Goal: Information Seeking & Learning: Learn about a topic

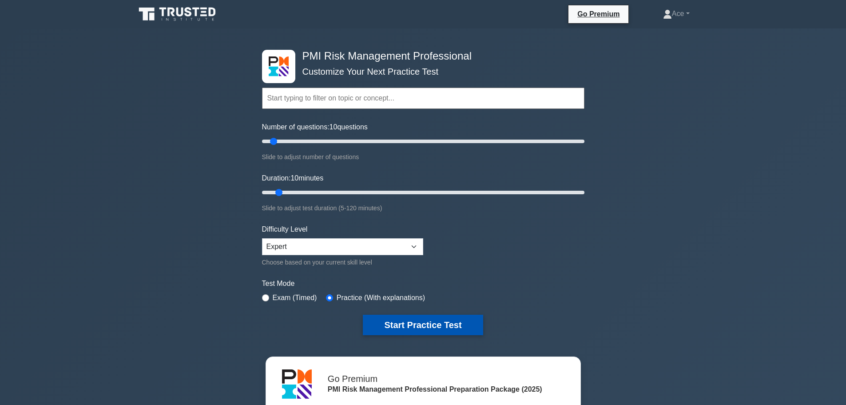
click at [447, 324] on button "Start Practice Test" at bounding box center [423, 325] width 120 height 20
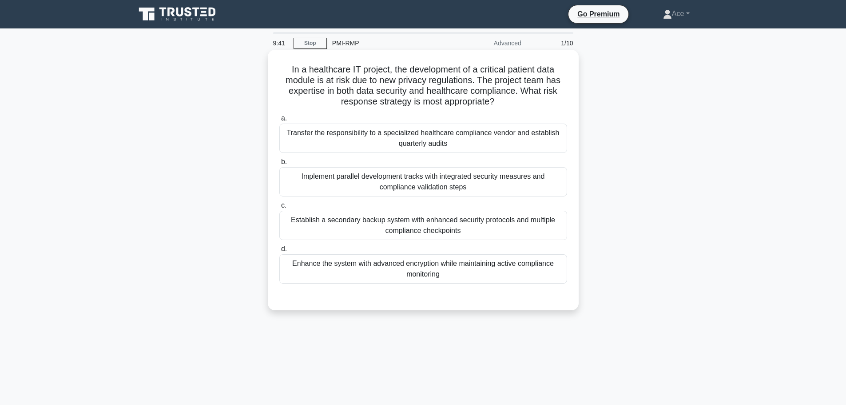
click at [466, 181] on div "Implement parallel development tracks with integrated security measures and com…" at bounding box center [423, 181] width 288 height 29
click at [279, 165] on input "b. Implement parallel development tracks with integrated security measures and …" at bounding box center [279, 162] width 0 height 6
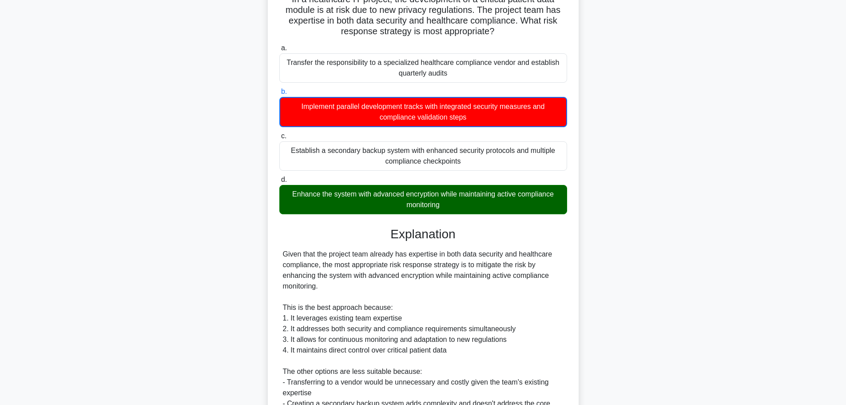
scroll to position [230, 0]
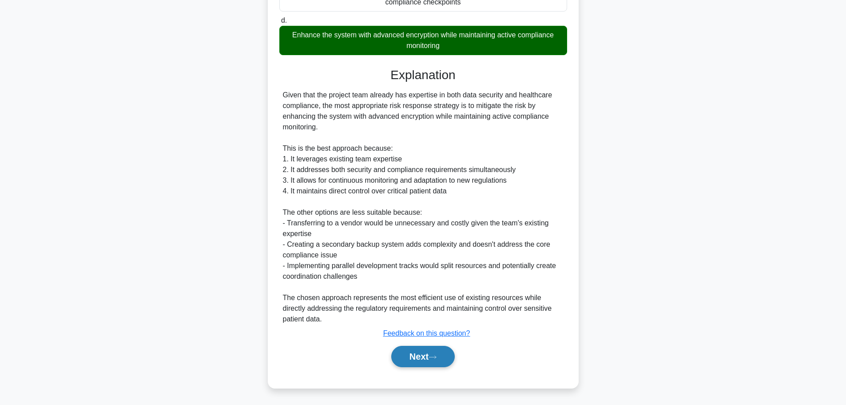
click at [433, 355] on icon at bounding box center [433, 357] width 8 height 5
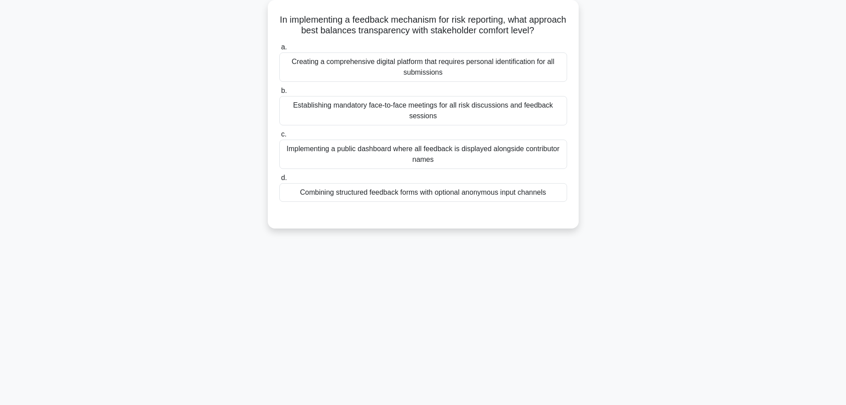
scroll to position [0, 0]
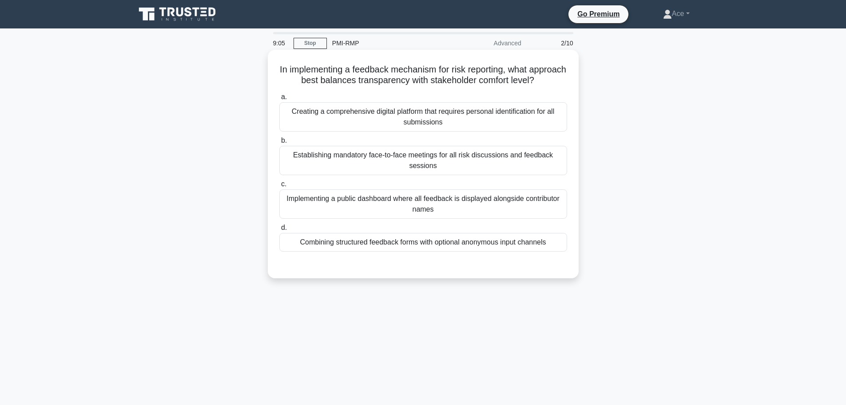
click at [543, 251] on div "Combining structured feedback forms with optional anonymous input channels" at bounding box center [423, 242] width 288 height 19
click at [279, 231] on input "d. Combining structured feedback forms with optional anonymous input channels" at bounding box center [279, 228] width 0 height 6
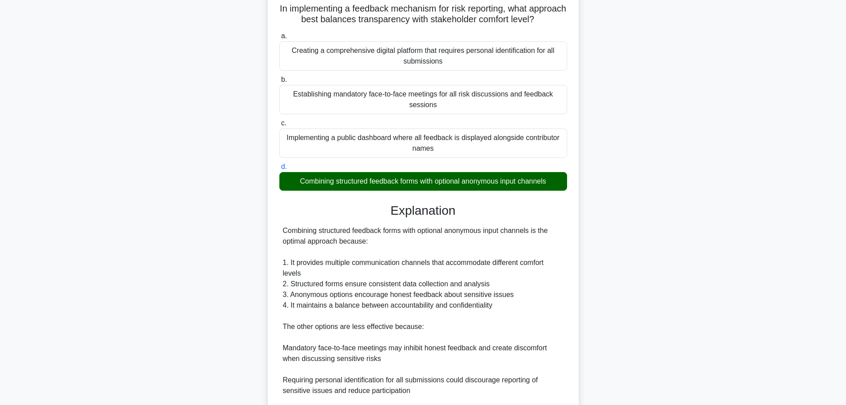
scroll to position [186, 0]
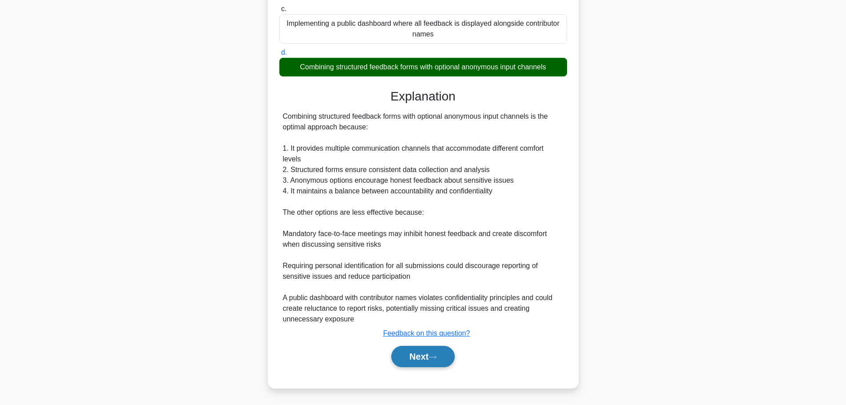
click at [423, 358] on button "Next" at bounding box center [423, 356] width 64 height 21
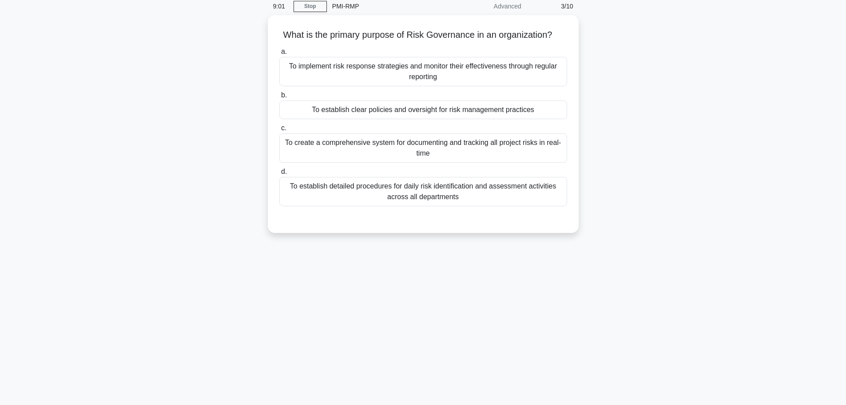
scroll to position [0, 0]
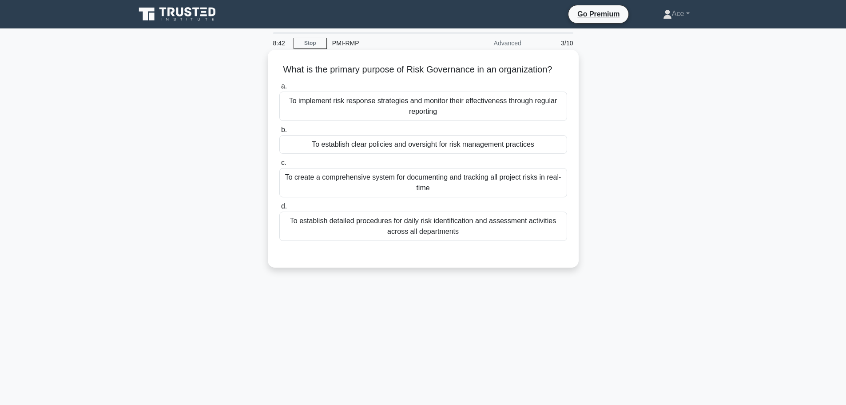
click at [544, 147] on div "To establish clear policies and oversight for risk management practices" at bounding box center [423, 144] width 288 height 19
click at [279, 133] on input "b. To establish clear policies and oversight for risk management practices" at bounding box center [279, 130] width 0 height 6
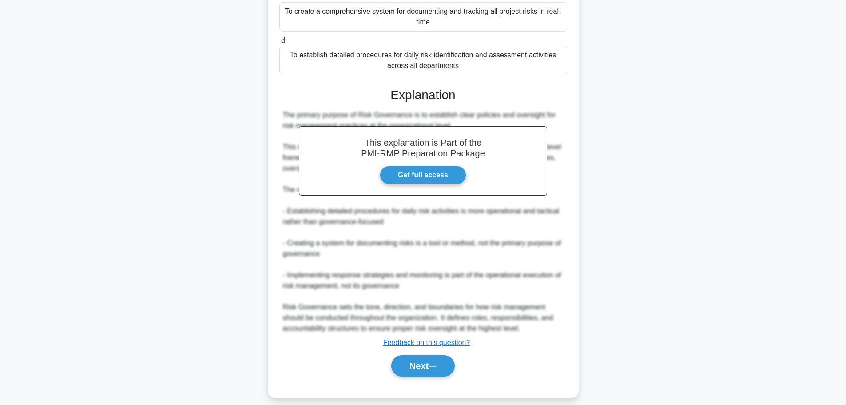
scroll to position [175, 0]
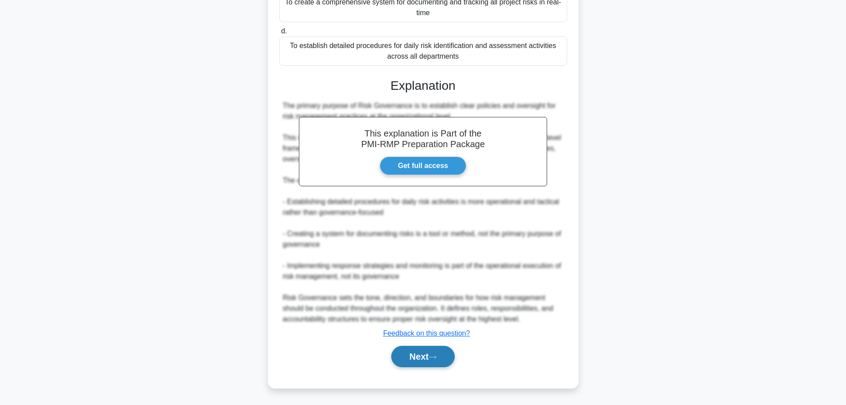
click at [422, 362] on button "Next" at bounding box center [423, 356] width 64 height 21
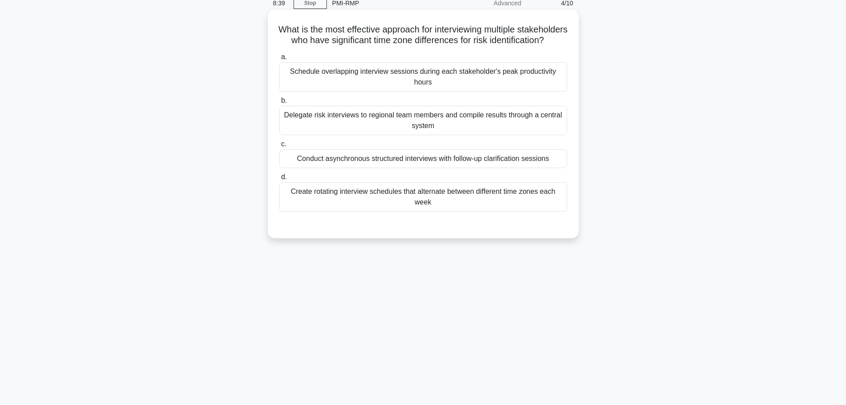
scroll to position [0, 0]
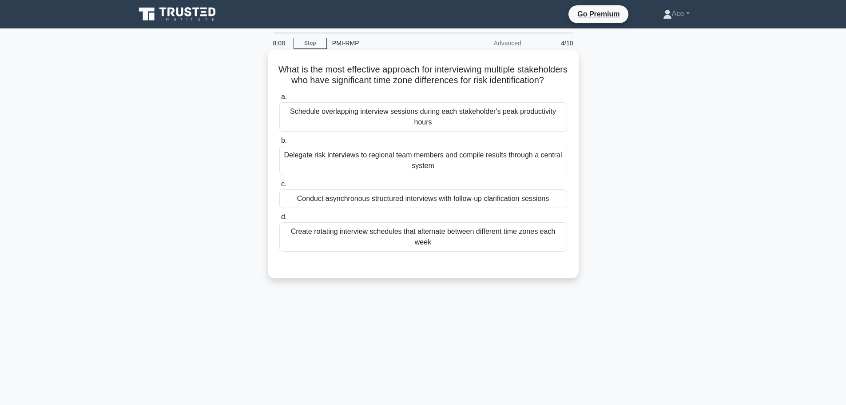
click at [390, 208] on div "Conduct asynchronous structured interviews with follow-up clarification sessions" at bounding box center [423, 198] width 288 height 19
click at [279, 187] on input "c. Conduct asynchronous structured interviews with follow-up clarification sess…" at bounding box center [279, 184] width 0 height 6
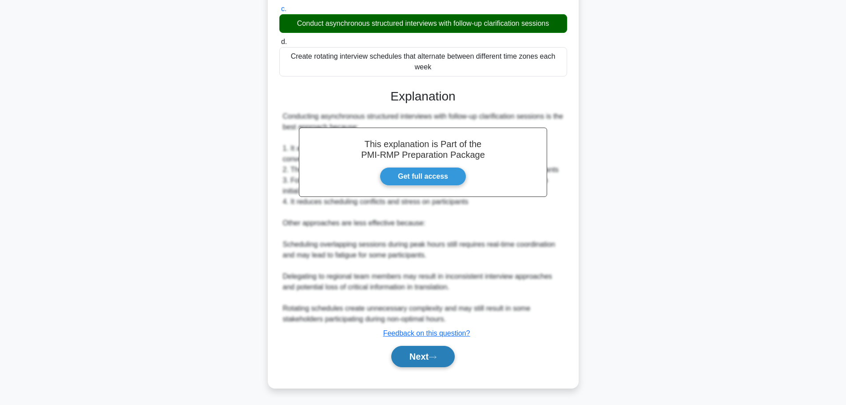
scroll to position [186, 0]
click at [421, 358] on button "Next" at bounding box center [423, 356] width 64 height 21
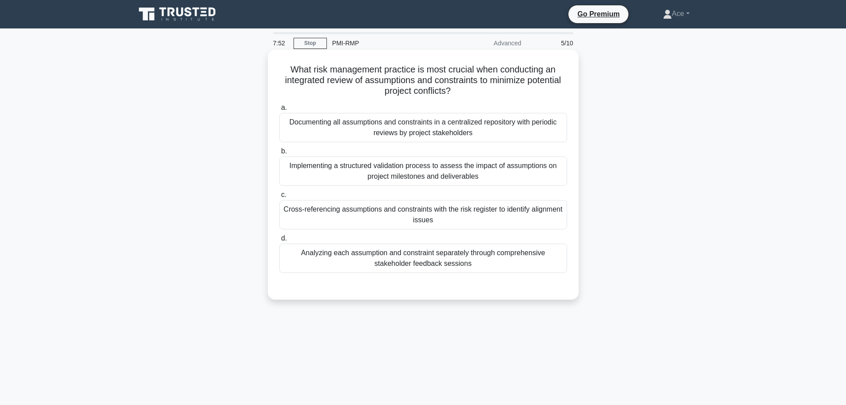
drag, startPoint x: 460, startPoint y: 91, endPoint x: 281, endPoint y: 80, distance: 178.9
click at [281, 80] on h5 "What risk management practice is most crucial when conducting an integrated rev…" at bounding box center [424, 80] width 290 height 33
click at [361, 175] on div "Implementing a structured validation process to assess the impact of assumption…" at bounding box center [423, 170] width 288 height 29
click at [279, 154] on input "b. Implementing a structured validation process to assess the impact of assumpt…" at bounding box center [279, 151] width 0 height 6
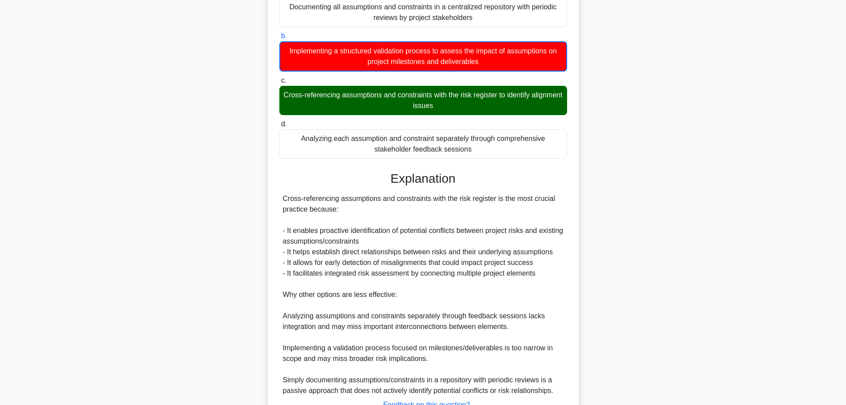
scroll to position [178, 0]
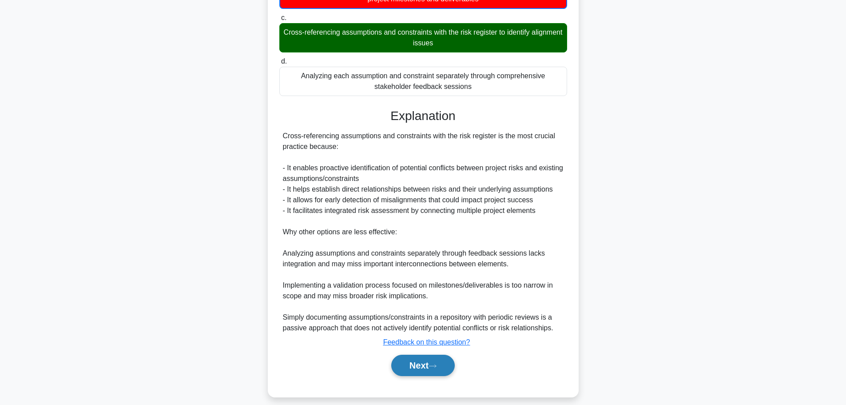
click at [426, 367] on button "Next" at bounding box center [423, 365] width 64 height 21
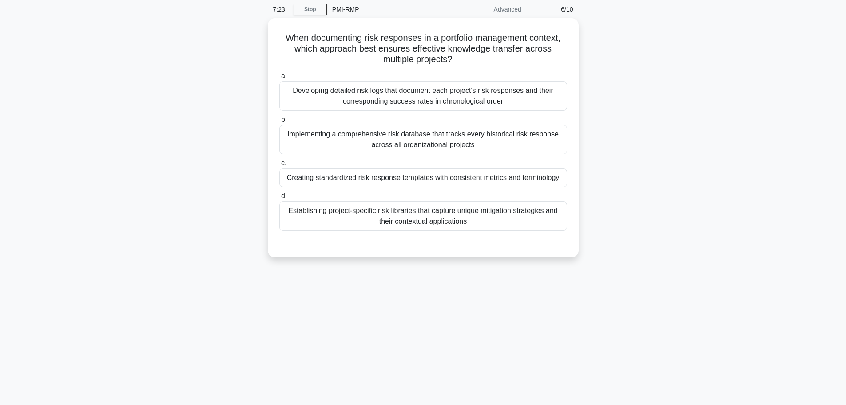
scroll to position [0, 0]
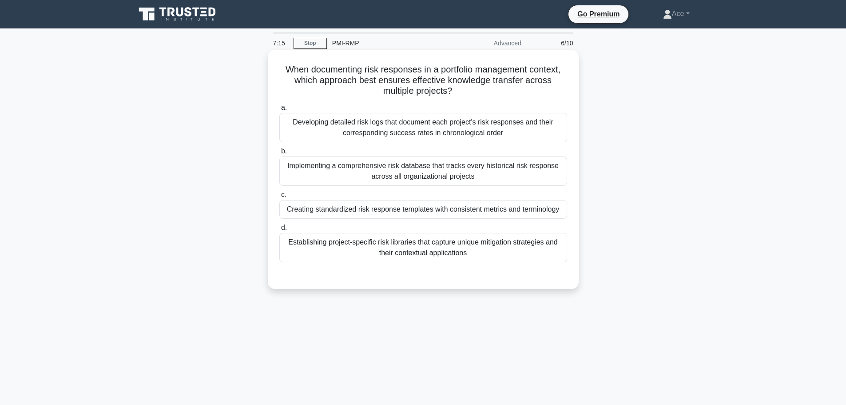
drag, startPoint x: 410, startPoint y: 77, endPoint x: 564, endPoint y: 89, distance: 153.7
click at [564, 89] on h5 "When documenting risk responses in a portfolio management context, which approa…" at bounding box center [424, 80] width 290 height 33
click at [350, 209] on div "Creating standardized risk response templates with consistent metrics and termi…" at bounding box center [423, 209] width 288 height 19
click at [279, 198] on input "c. Creating standardized risk response templates with consistent metrics and te…" at bounding box center [279, 195] width 0 height 6
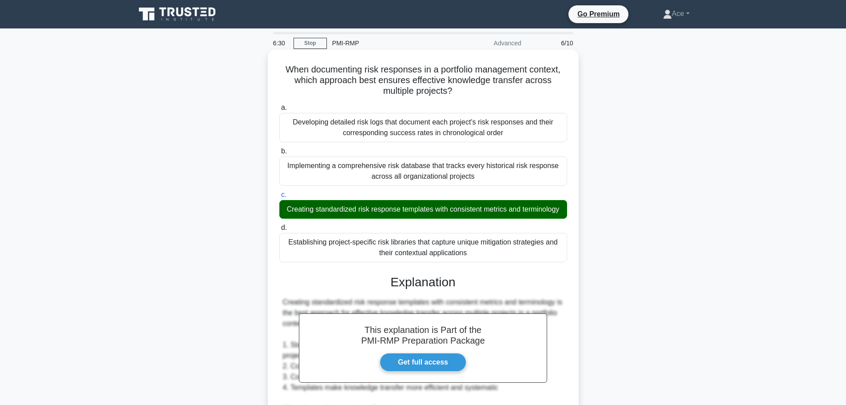
scroll to position [207, 0]
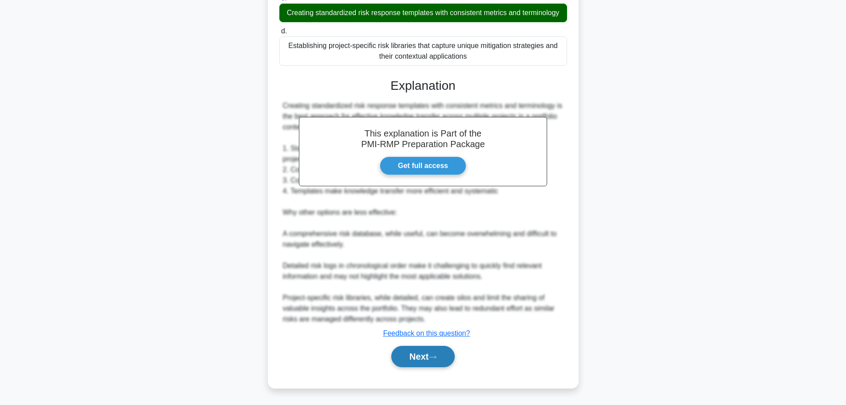
click at [404, 355] on button "Next" at bounding box center [423, 356] width 64 height 21
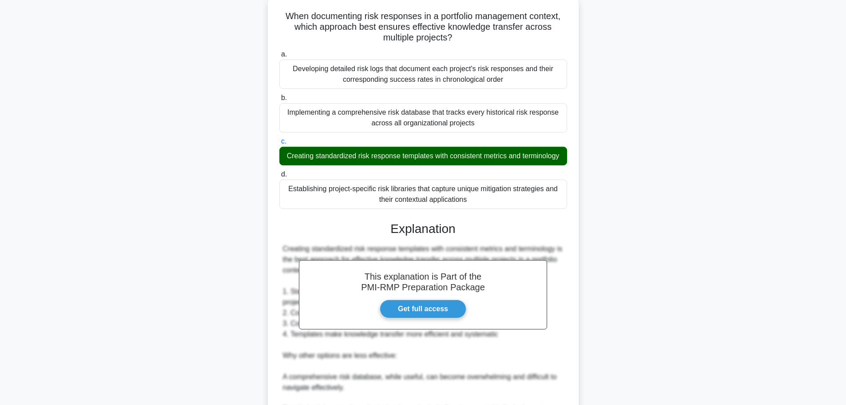
scroll to position [0, 0]
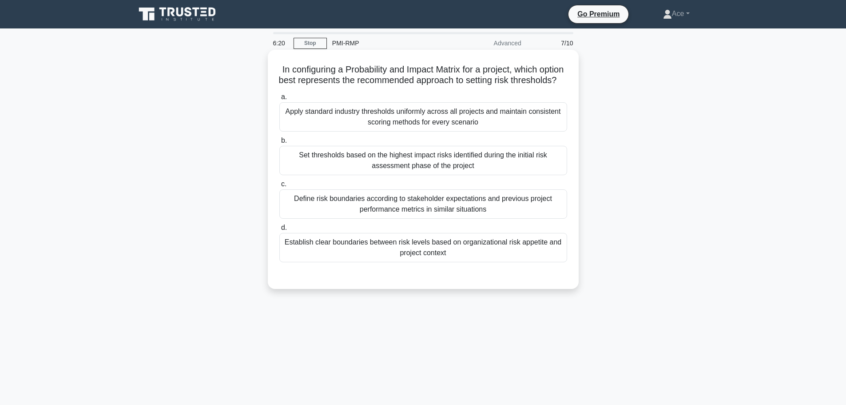
drag, startPoint x: 472, startPoint y: 80, endPoint x: 560, endPoint y: 96, distance: 89.9
click at [560, 86] on h5 "In configuring a Probability and Impact Matrix for a project, which option best…" at bounding box center [424, 75] width 290 height 22
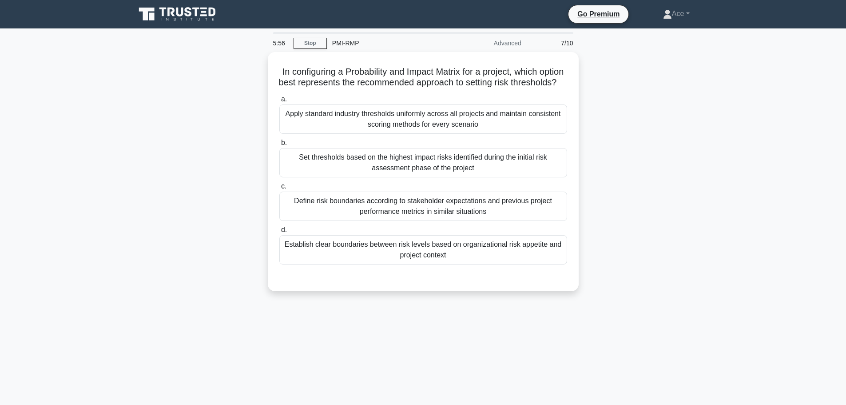
click at [619, 122] on div "In configuring a Probability and Impact Matrix for a project, which option best…" at bounding box center [423, 177] width 586 height 250
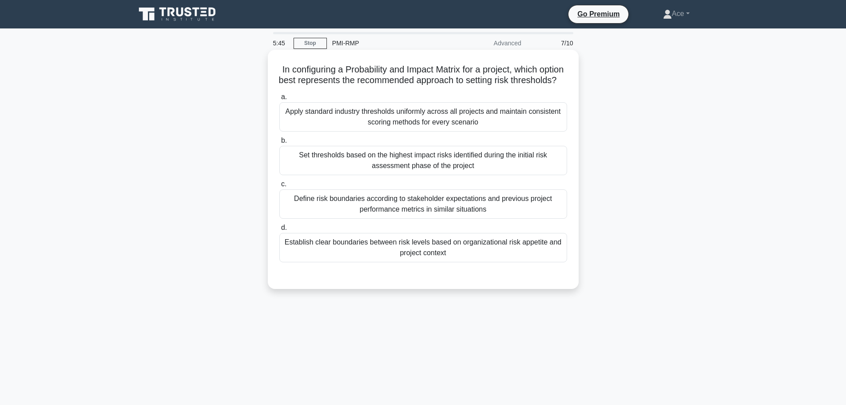
drag, startPoint x: 514, startPoint y: 81, endPoint x: 567, endPoint y: 91, distance: 53.3
click at [567, 86] on h5 "In configuring a Probability and Impact Matrix for a project, which option best…" at bounding box center [424, 75] width 290 height 22
click at [538, 126] on div "Apply standard industry thresholds uniformly across all projects and maintain c…" at bounding box center [423, 116] width 288 height 29
click at [279, 100] on input "a. Apply standard industry thresholds uniformly across all projects and maintai…" at bounding box center [279, 97] width 0 height 6
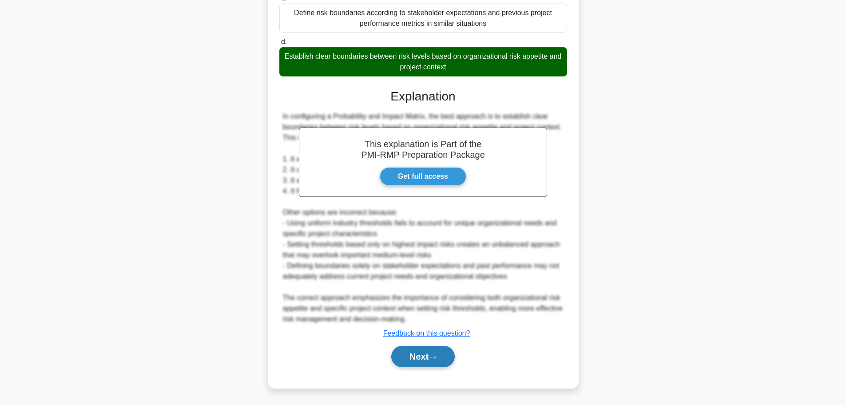
click at [445, 360] on button "Next" at bounding box center [423, 356] width 64 height 21
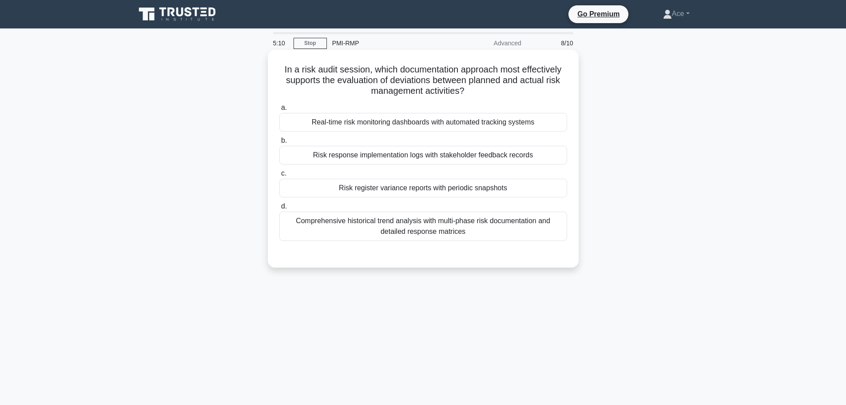
click at [508, 188] on div "Risk register variance reports with periodic snapshots" at bounding box center [423, 188] width 288 height 19
click at [279, 176] on input "c. Risk register variance reports with periodic snapshots" at bounding box center [279, 174] width 0 height 6
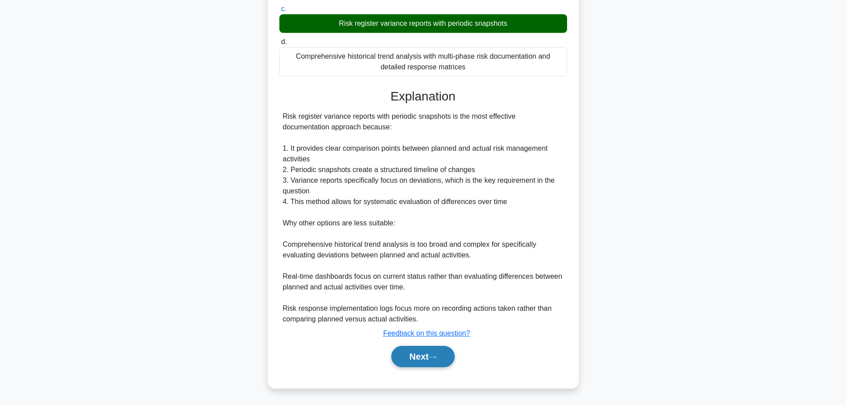
click at [399, 353] on button "Next" at bounding box center [423, 356] width 64 height 21
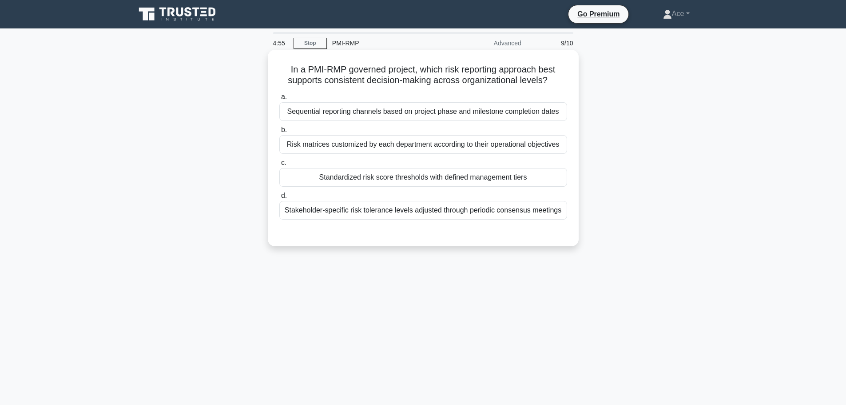
click at [412, 183] on div "Standardized risk score thresholds with defined management tiers" at bounding box center [423, 177] width 288 height 19
click at [279, 166] on input "c. Standardized risk score thresholds with defined management tiers" at bounding box center [279, 163] width 0 height 6
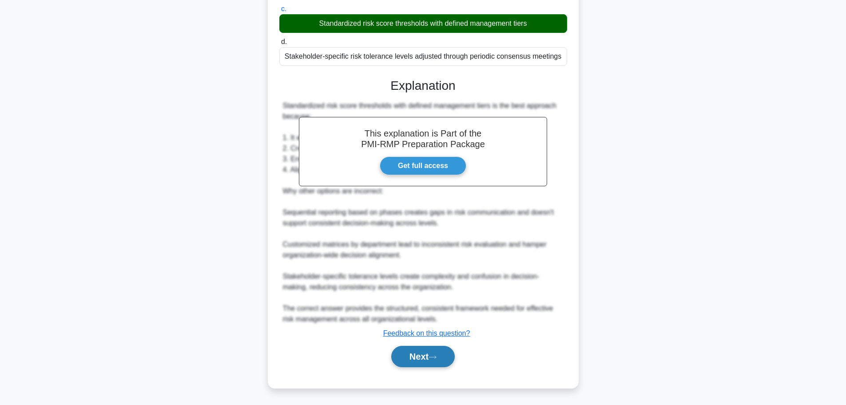
click at [408, 362] on button "Next" at bounding box center [423, 356] width 64 height 21
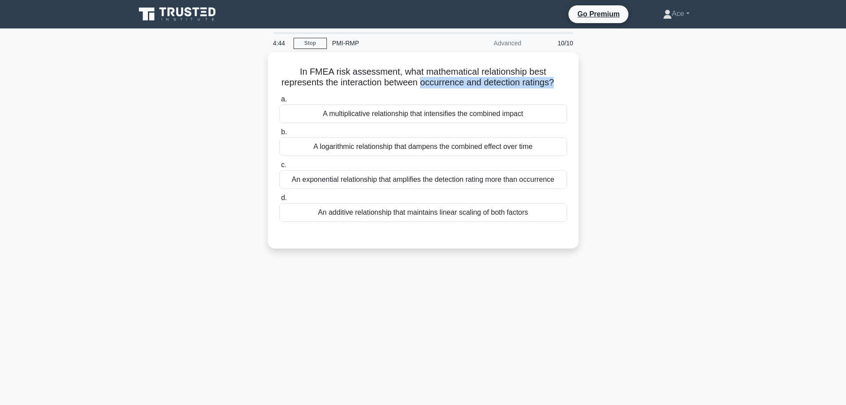
drag, startPoint x: 427, startPoint y: 81, endPoint x: 595, endPoint y: 81, distance: 167.5
click at [595, 81] on div "In FMEA risk assessment, what mathematical relationship best represents the int…" at bounding box center [423, 155] width 586 height 207
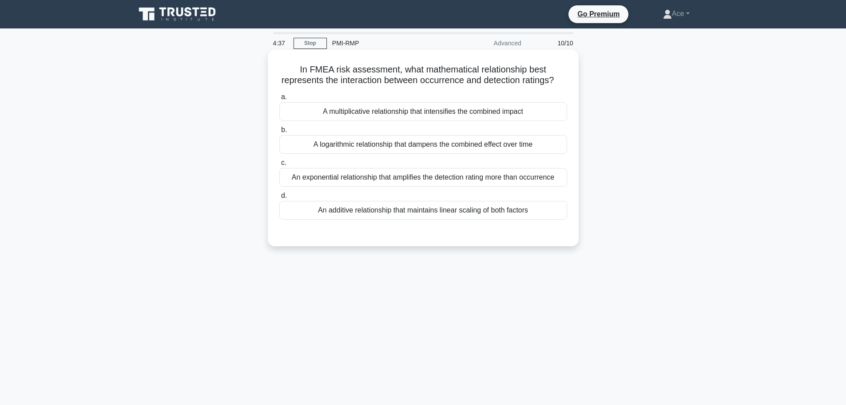
click at [428, 154] on div "A logarithmic relationship that dampens the combined effect over time" at bounding box center [423, 144] width 288 height 19
click at [279, 133] on input "b. A logarithmic relationship that dampens the combined effect over time" at bounding box center [279, 130] width 0 height 6
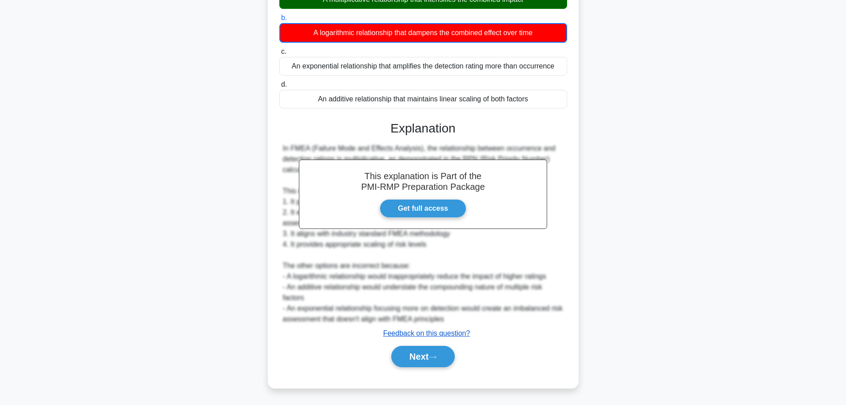
drag, startPoint x: 434, startPoint y: 358, endPoint x: 458, endPoint y: 334, distance: 33.6
click at [434, 359] on icon at bounding box center [433, 357] width 8 height 5
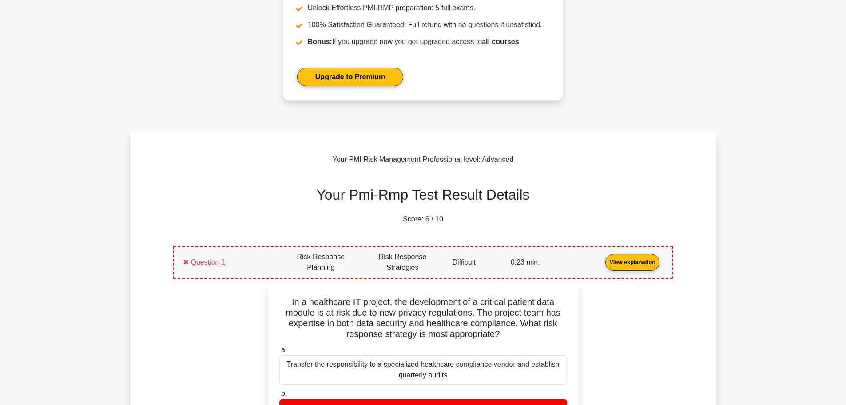
scroll to position [267, 0]
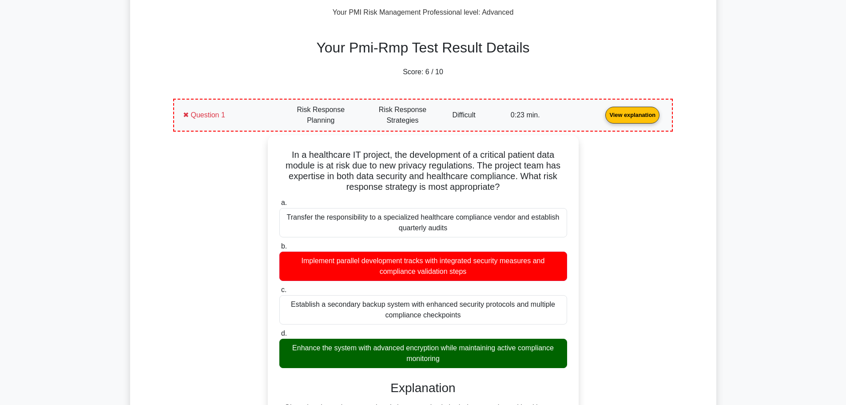
click at [618, 115] on link "View explanation" at bounding box center [632, 115] width 61 height 8
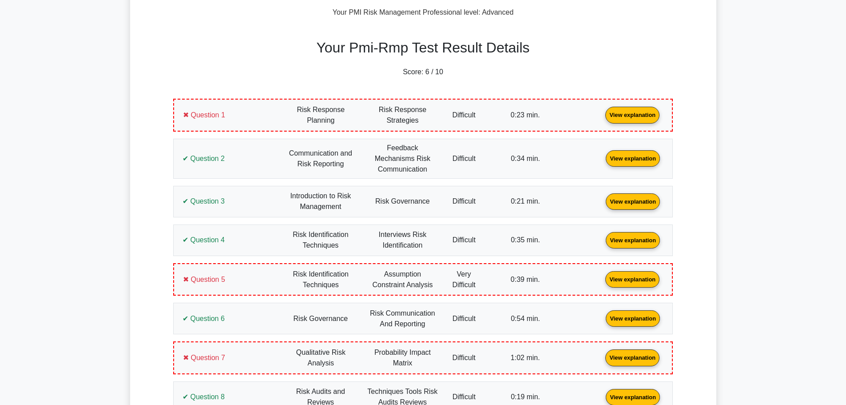
click at [618, 115] on link "View explanation" at bounding box center [632, 115] width 61 height 8
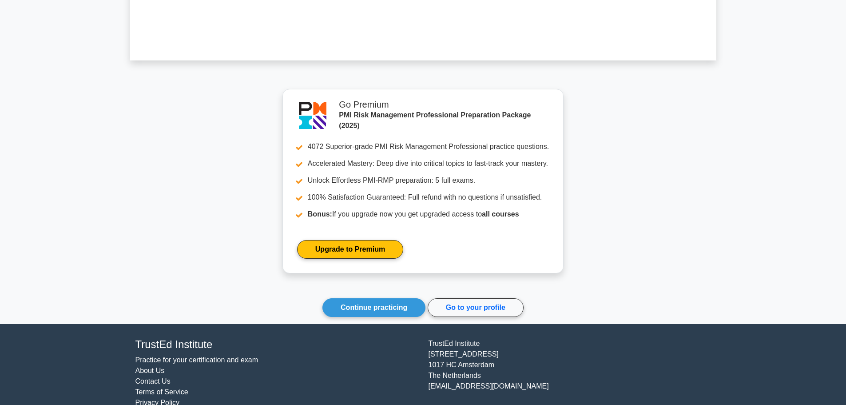
scroll to position [1339, 0]
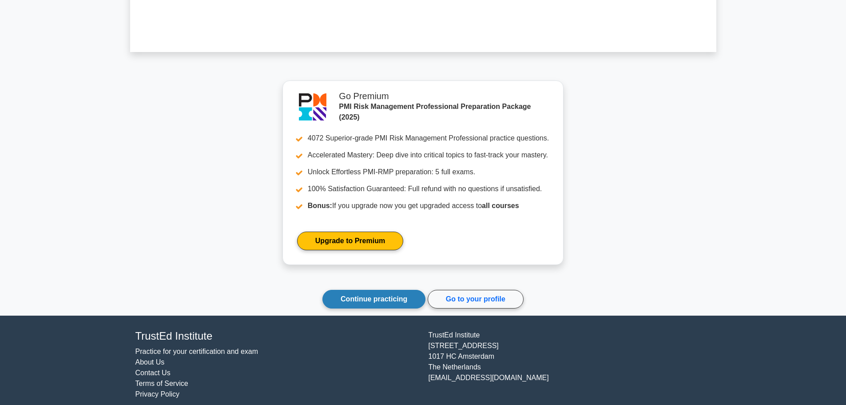
click at [380, 293] on link "Continue practicing" at bounding box center [374, 299] width 103 height 19
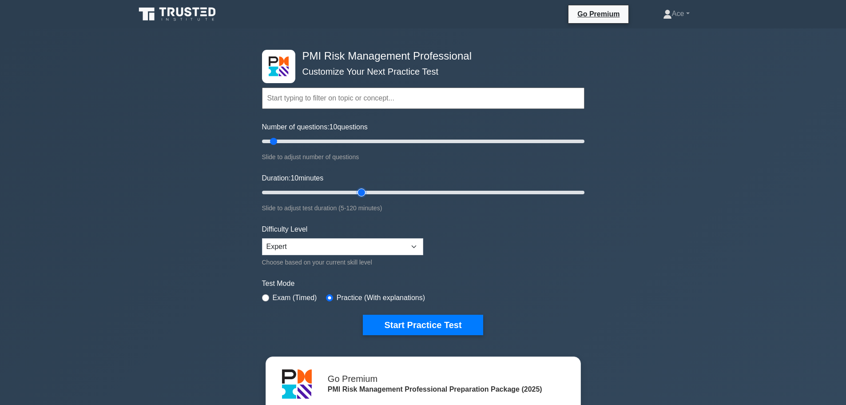
click at [364, 191] on input "Duration: 10 minutes" at bounding box center [423, 192] width 323 height 11
drag, startPoint x: 364, startPoint y: 191, endPoint x: 284, endPoint y: 196, distance: 80.1
type input "10"
click at [284, 196] on input "Duration: 10 minutes" at bounding box center [423, 192] width 323 height 11
click at [430, 325] on button "Start Practice Test" at bounding box center [423, 325] width 120 height 20
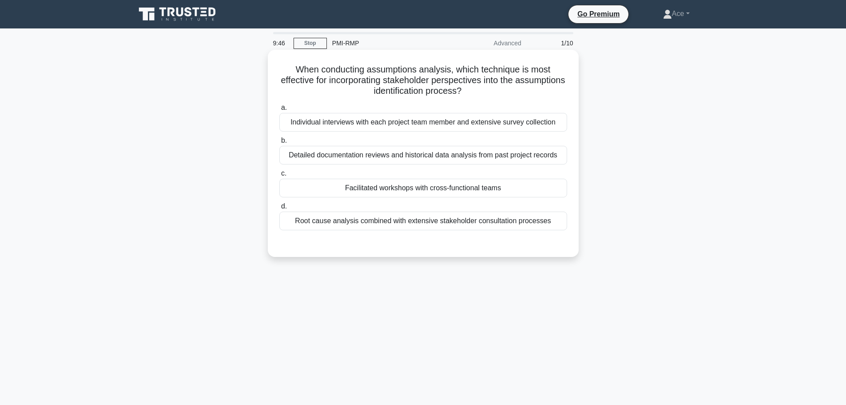
drag, startPoint x: 338, startPoint y: 80, endPoint x: 526, endPoint y: 87, distance: 188.0
click at [526, 87] on h5 "When conducting assumptions analysis, which technique is most effective for inc…" at bounding box center [424, 80] width 290 height 33
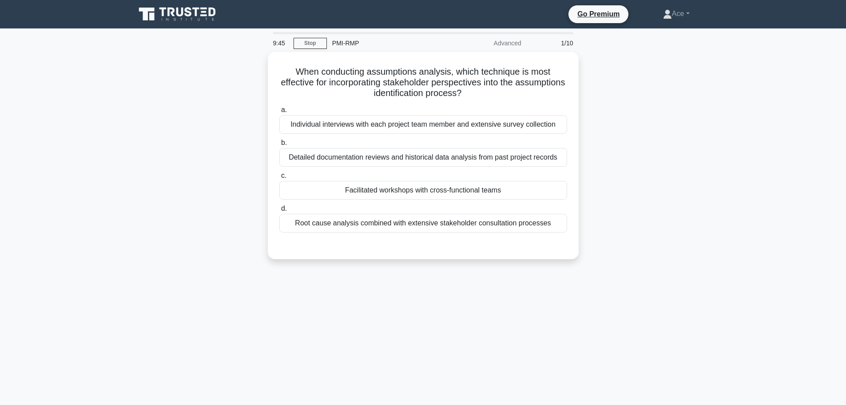
click at [685, 108] on div "When conducting assumptions analysis, which technique is most effective for inc…" at bounding box center [423, 161] width 586 height 218
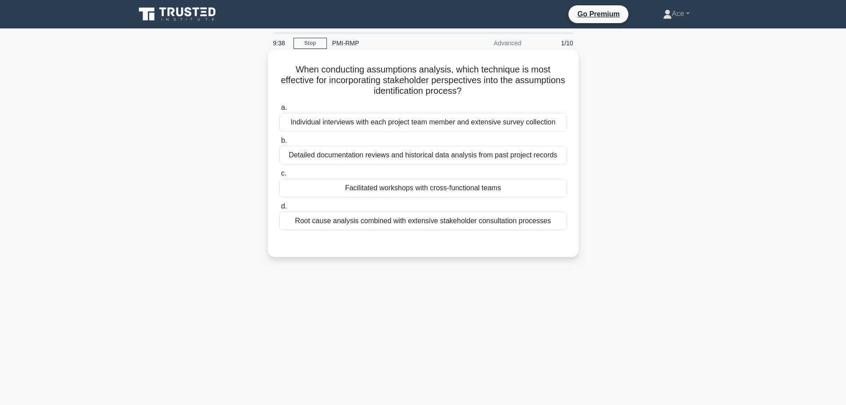
click at [391, 193] on div "Facilitated workshops with cross-functional teams" at bounding box center [423, 188] width 288 height 19
click at [279, 176] on input "c. Facilitated workshops with cross-functional teams" at bounding box center [279, 174] width 0 height 6
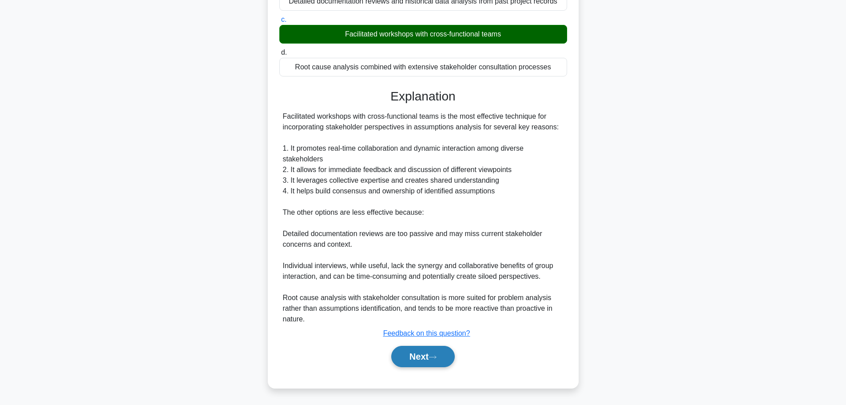
click at [419, 357] on button "Next" at bounding box center [423, 356] width 64 height 21
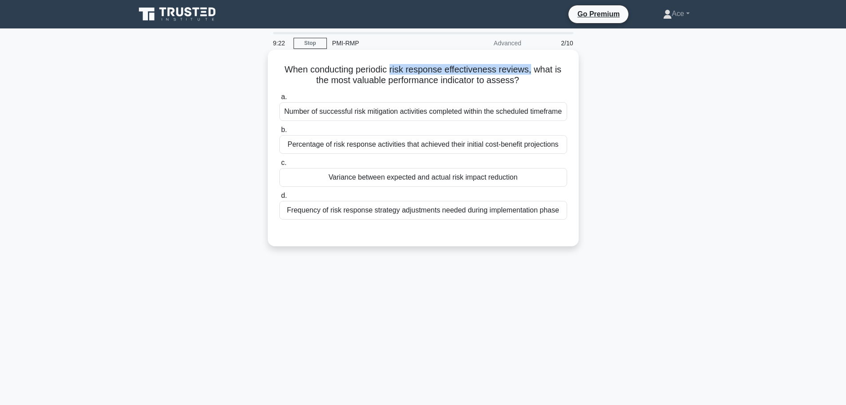
drag, startPoint x: 393, startPoint y: 68, endPoint x: 534, endPoint y: 74, distance: 141.4
click at [534, 74] on h5 "When conducting periodic risk response effectiveness reviews, what is the most …" at bounding box center [424, 75] width 290 height 22
click at [425, 175] on div "Variance between expected and actual risk impact reduction" at bounding box center [423, 177] width 288 height 19
click at [279, 166] on input "c. Variance between expected and actual risk impact reduction" at bounding box center [279, 163] width 0 height 6
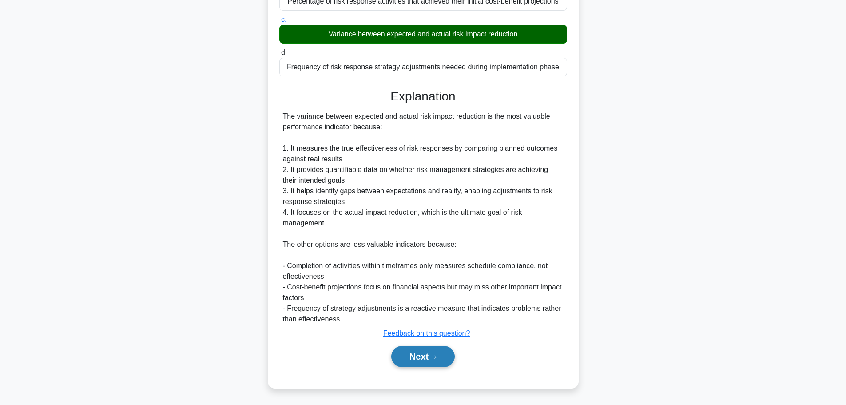
click at [424, 355] on button "Next" at bounding box center [423, 356] width 64 height 21
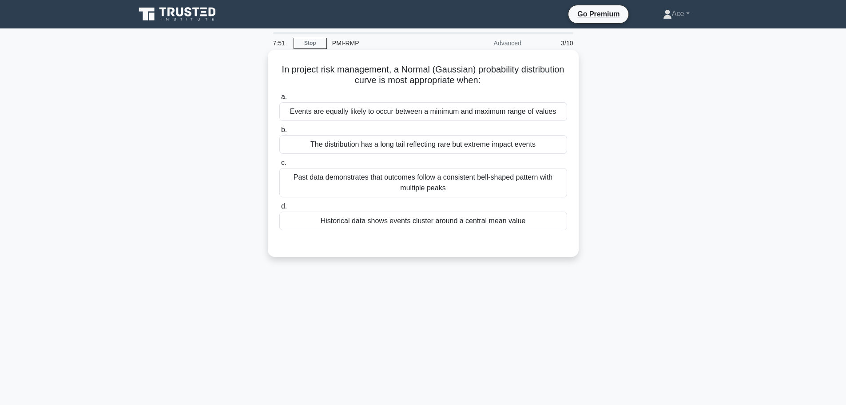
drag, startPoint x: 414, startPoint y: 67, endPoint x: 561, endPoint y: 83, distance: 147.4
click at [561, 83] on h5 "In project risk management, a Normal (Gaussian) probability distribution curve …" at bounding box center [424, 75] width 290 height 22
click at [423, 224] on div "Historical data shows events cluster around a central mean value" at bounding box center [423, 220] width 288 height 19
click at [279, 209] on input "d. Historical data shows events cluster around a central mean value" at bounding box center [279, 206] width 0 height 6
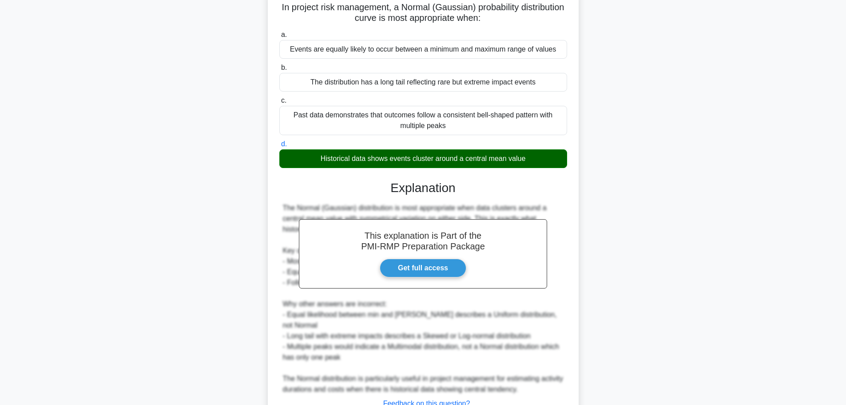
scroll to position [122, 0]
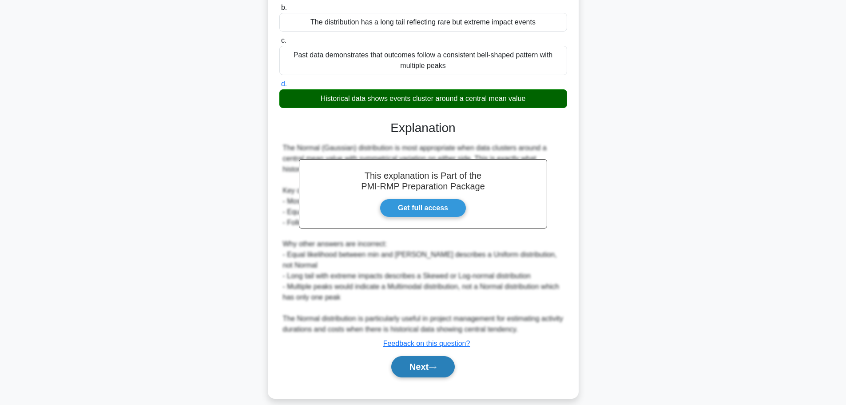
click at [417, 356] on button "Next" at bounding box center [423, 366] width 64 height 21
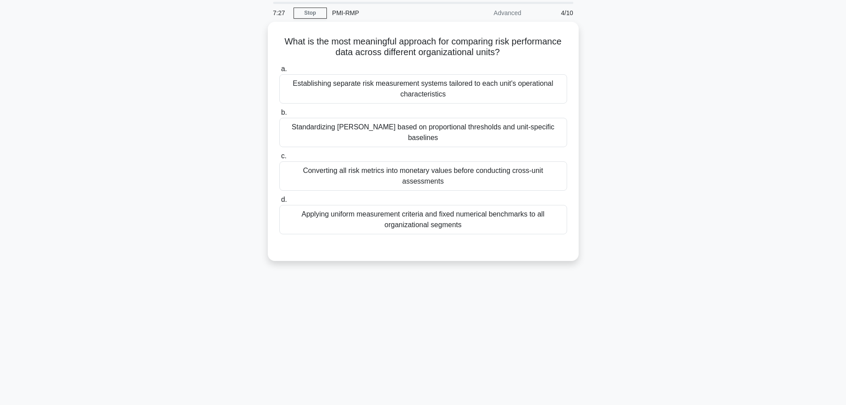
scroll to position [0, 0]
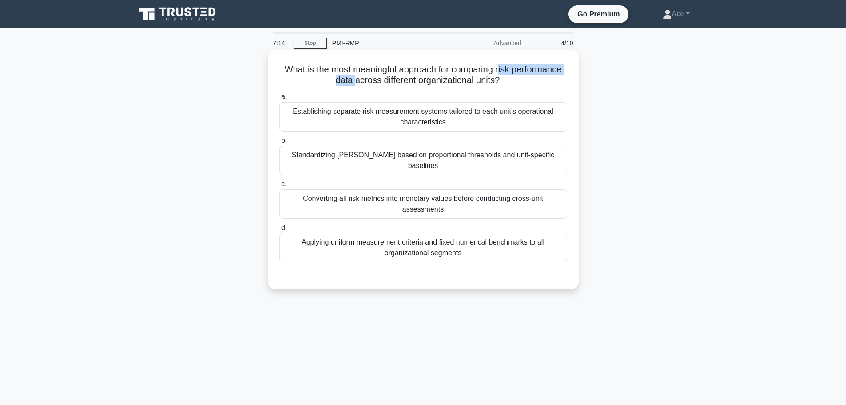
drag, startPoint x: 502, startPoint y: 69, endPoint x: 351, endPoint y: 82, distance: 150.7
click at [351, 82] on h5 "What is the most meaningful approach for comparing risk performance data across…" at bounding box center [424, 75] width 290 height 22
click at [350, 154] on div "Standardizing [PERSON_NAME] based on proportional thresholds and unit-specific …" at bounding box center [423, 160] width 288 height 29
click at [279, 143] on input "b. Standardizing [PERSON_NAME] based on proportional thresholds and unit-specif…" at bounding box center [279, 141] width 0 height 6
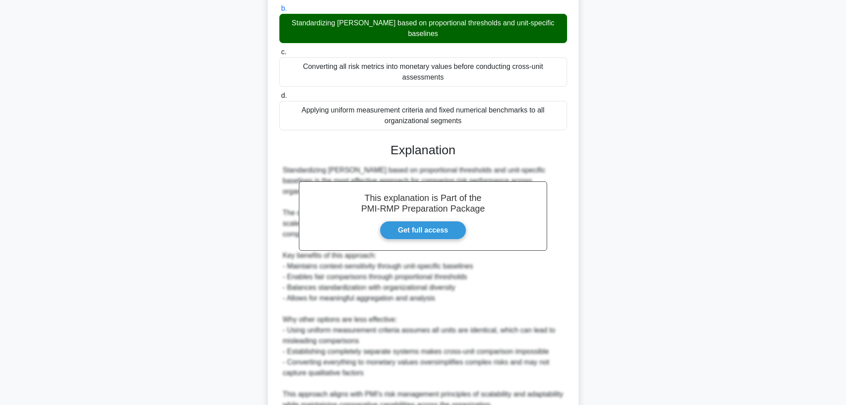
scroll to position [207, 0]
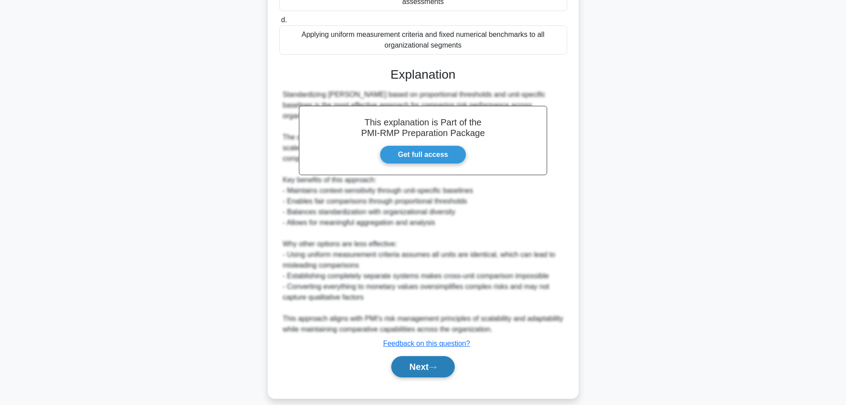
click at [416, 356] on button "Next" at bounding box center [423, 366] width 64 height 21
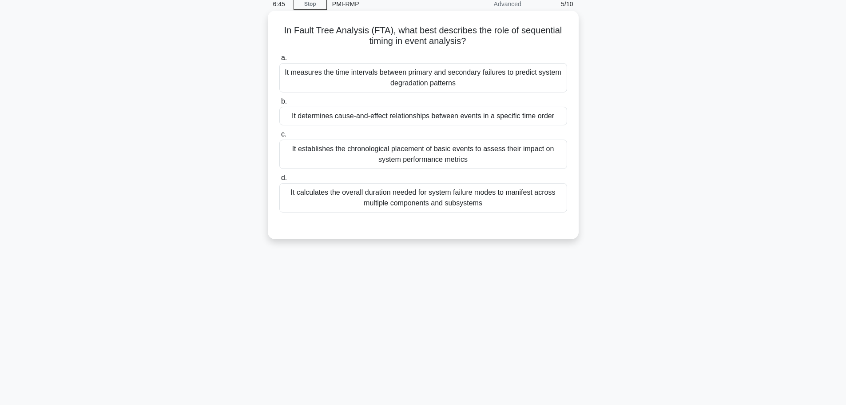
scroll to position [0, 0]
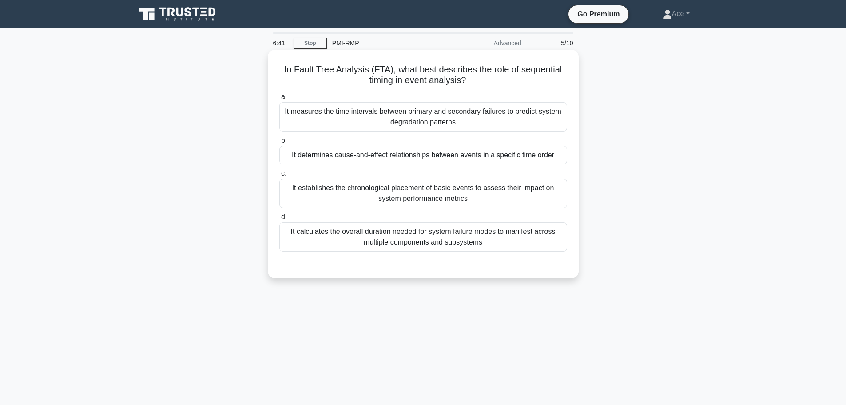
click at [522, 70] on h5 "In Fault Tree Analysis (FTA), what best describes the role of sequential timing…" at bounding box center [424, 75] width 290 height 22
drag, startPoint x: 489, startPoint y: 70, endPoint x: 491, endPoint y: 82, distance: 11.7
click at [491, 82] on h5 "In Fault Tree Analysis (FTA), what best describes the role of sequential timing…" at bounding box center [424, 75] width 290 height 22
click at [493, 242] on div "It calculates the overall duration needed for system failure modes to manifest …" at bounding box center [423, 236] width 288 height 29
click at [279, 220] on input "d. It calculates the overall duration needed for system failure modes to manife…" at bounding box center [279, 217] width 0 height 6
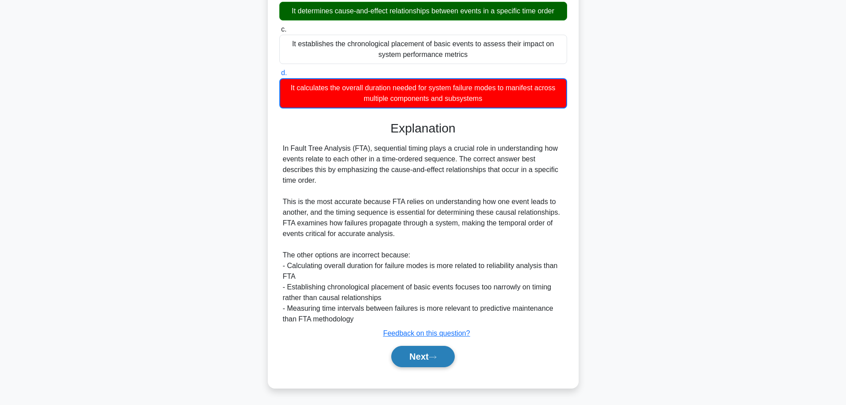
click at [432, 360] on button "Next" at bounding box center [423, 356] width 64 height 21
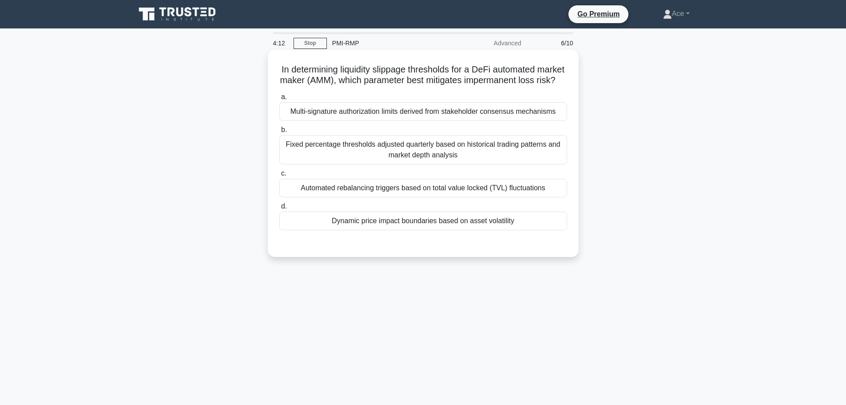
drag, startPoint x: 297, startPoint y: 80, endPoint x: 562, endPoint y: 88, distance: 265.8
click at [562, 86] on h5 "In determining liquidity slippage thresholds for a DeFi automated market maker …" at bounding box center [424, 75] width 290 height 22
click at [477, 230] on div "Dynamic price impact boundaries based on asset volatility" at bounding box center [423, 220] width 288 height 19
click at [279, 209] on input "d. Dynamic price impact boundaries based on asset volatility" at bounding box center [279, 206] width 0 height 6
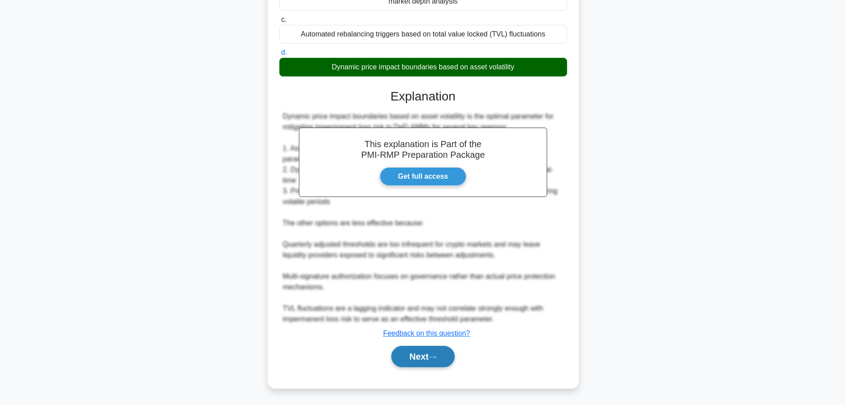
click at [429, 359] on button "Next" at bounding box center [423, 356] width 64 height 21
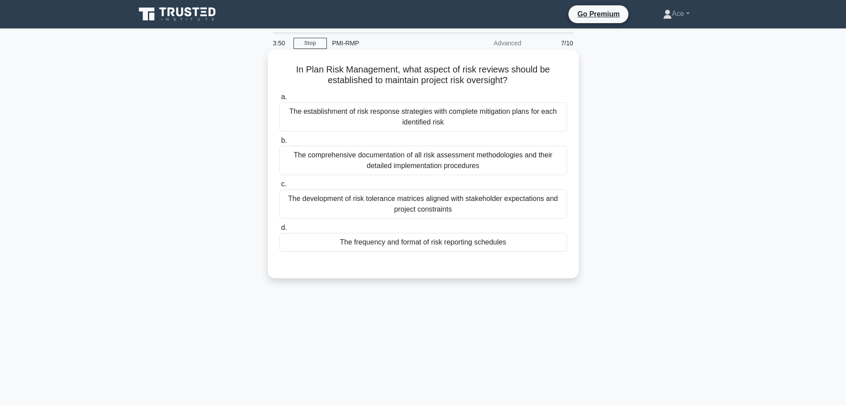
drag, startPoint x: 517, startPoint y: 81, endPoint x: 404, endPoint y: 66, distance: 113.4
click at [404, 66] on h5 "In Plan Risk Management, what aspect of risk reviews should be established to m…" at bounding box center [424, 75] width 290 height 22
drag, startPoint x: 510, startPoint y: 197, endPoint x: 513, endPoint y: 201, distance: 5.1
click at [510, 196] on div "The development of risk tolerance matrices aligned with stakeholder expectation…" at bounding box center [423, 203] width 288 height 29
click at [514, 218] on div "The development of risk tolerance matrices aligned with stakeholder expectation…" at bounding box center [423, 203] width 288 height 29
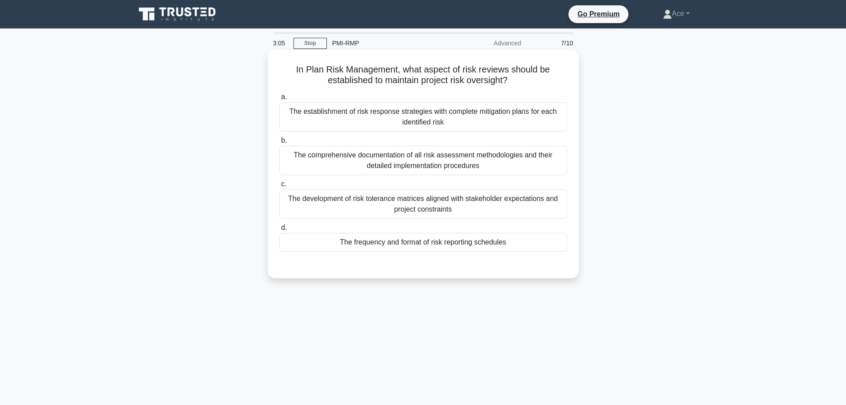
click at [279, 187] on input "c. The development of risk tolerance matrices aligned with stakeholder expectat…" at bounding box center [279, 184] width 0 height 6
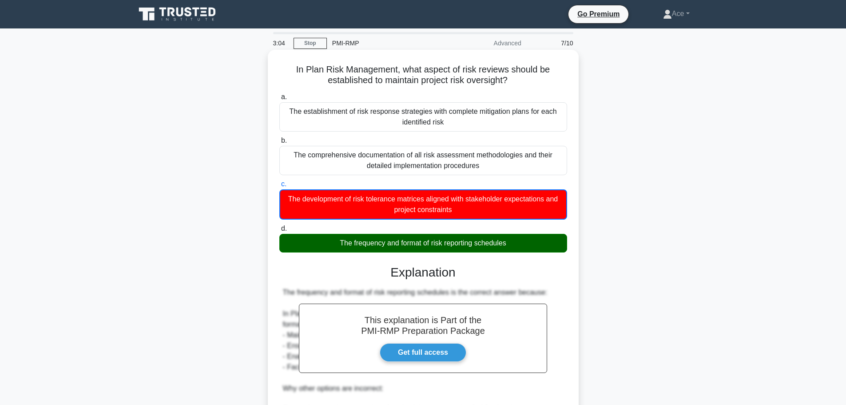
click at [510, 241] on div "The frequency and format of risk reporting schedules" at bounding box center [423, 243] width 288 height 19
click at [279, 231] on input "d. The frequency and format of risk reporting schedules" at bounding box center [279, 229] width 0 height 6
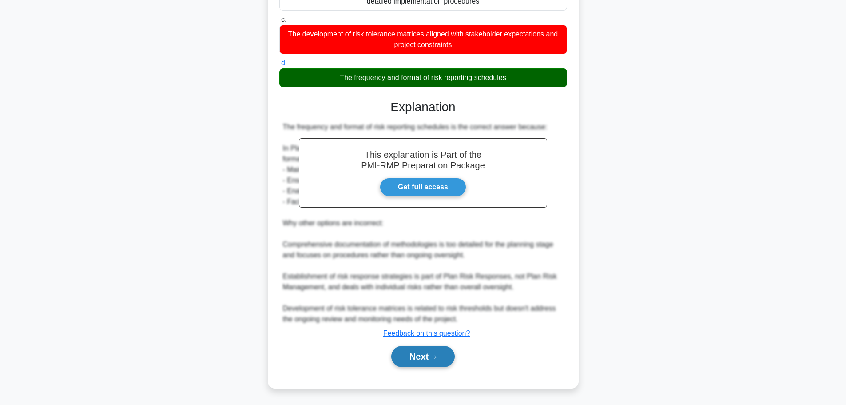
click at [423, 355] on button "Next" at bounding box center [423, 356] width 64 height 21
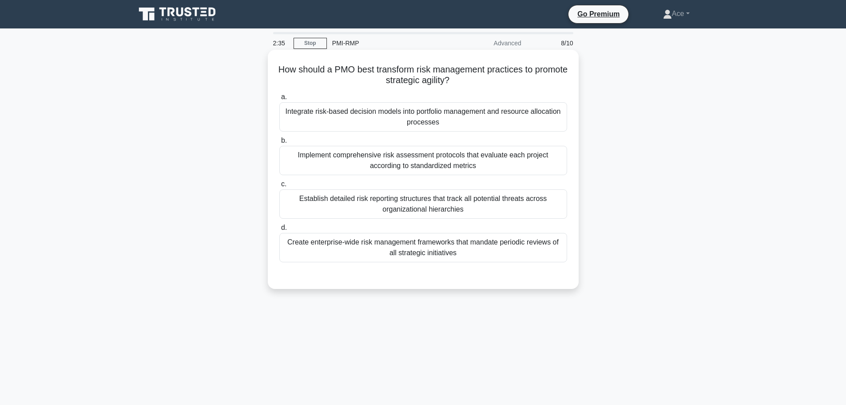
click at [446, 211] on div "Establish detailed risk reporting structures that track all potential threats a…" at bounding box center [423, 203] width 288 height 29
click at [279, 187] on input "c. Establish detailed risk reporting structures that track all potential threat…" at bounding box center [279, 184] width 0 height 6
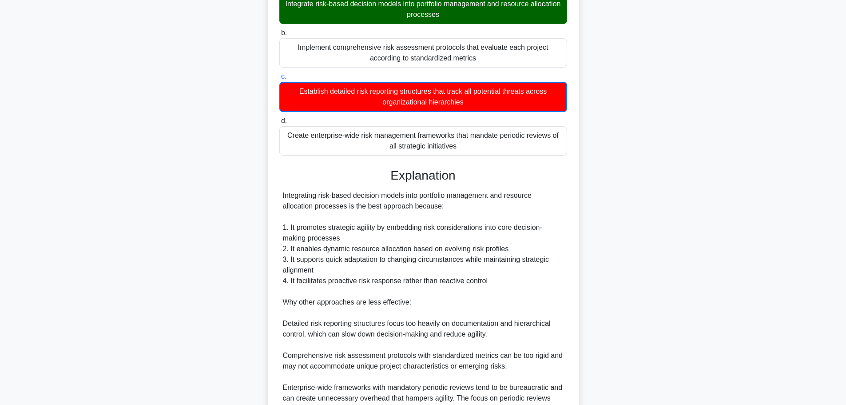
scroll to position [198, 0]
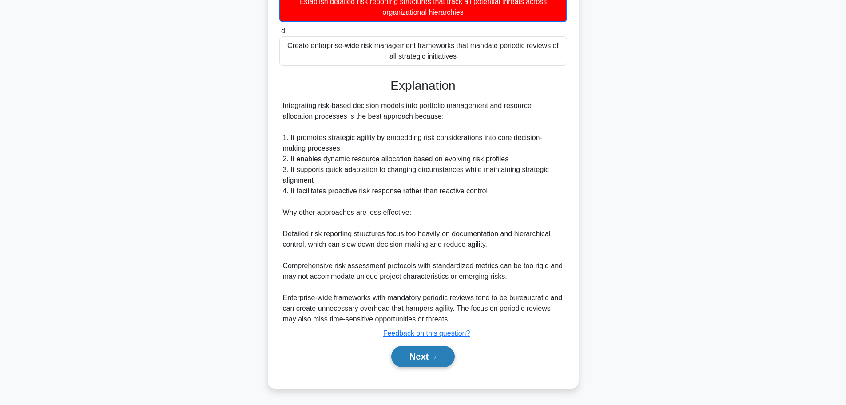
click at [430, 363] on button "Next" at bounding box center [423, 356] width 64 height 21
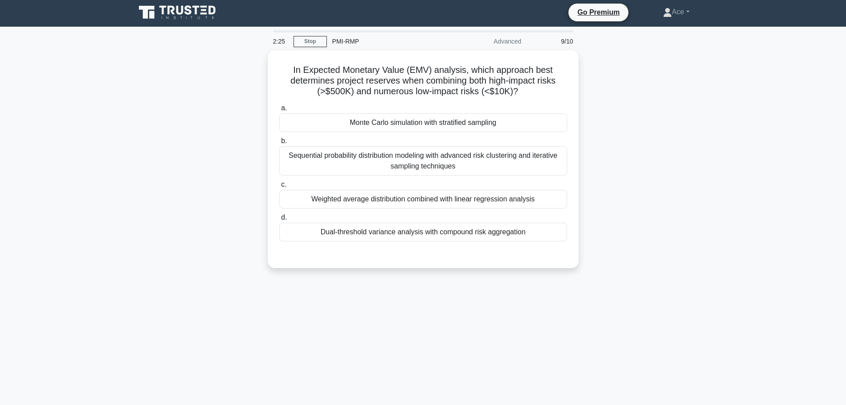
scroll to position [0, 0]
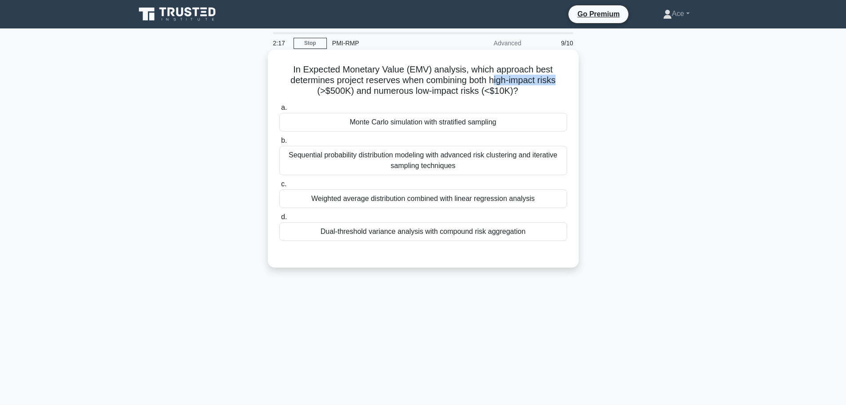
drag, startPoint x: 494, startPoint y: 79, endPoint x: 565, endPoint y: 85, distance: 70.9
click at [565, 85] on h5 "In Expected Monetary Value (EMV) analysis, which approach best determines proje…" at bounding box center [424, 80] width 290 height 33
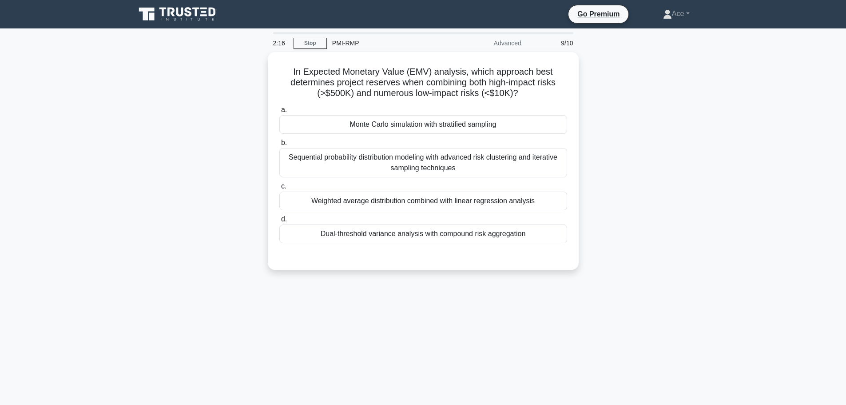
click at [655, 147] on div "In Expected Monetary Value (EMV) analysis, which approach best determines proje…" at bounding box center [423, 166] width 586 height 228
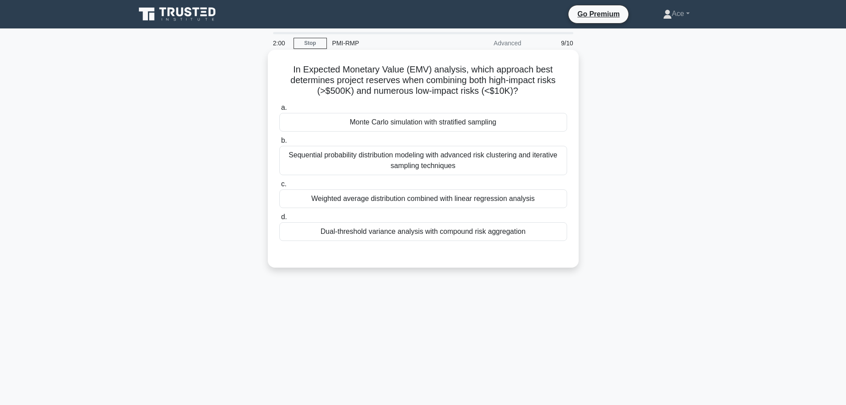
click at [335, 237] on div "Dual-threshold variance analysis with compound risk aggregation" at bounding box center [423, 231] width 288 height 19
click at [279, 220] on input "d. Dual-threshold variance analysis with compound risk aggregation" at bounding box center [279, 217] width 0 height 6
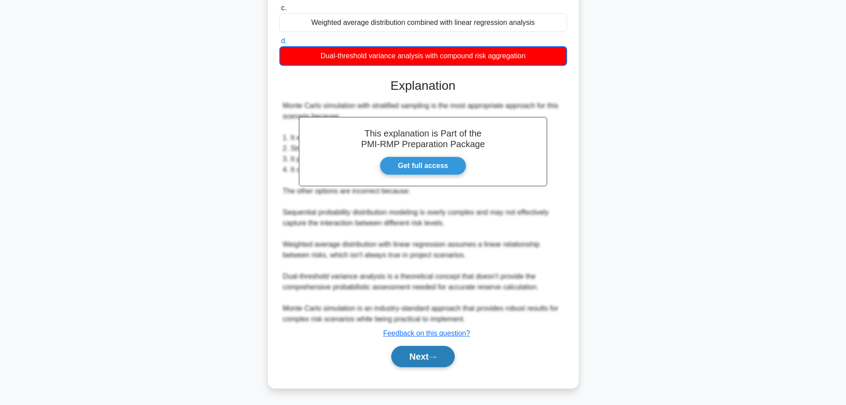
click at [421, 355] on button "Next" at bounding box center [423, 356] width 64 height 21
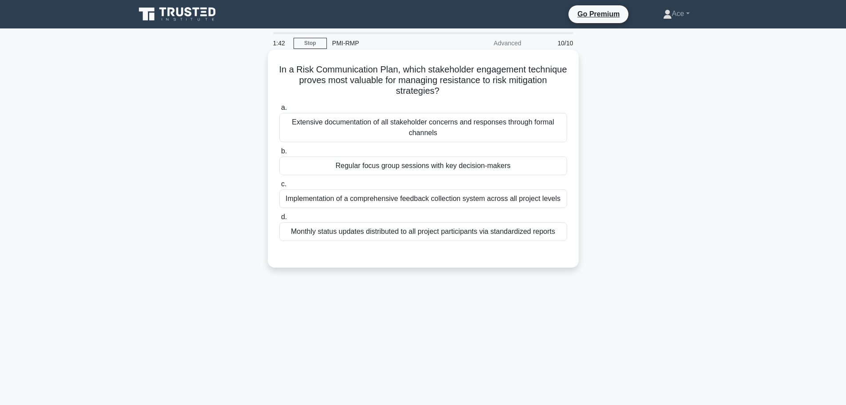
drag, startPoint x: 441, startPoint y: 80, endPoint x: 478, endPoint y: 91, distance: 39.5
click at [478, 91] on h5 "In a Risk Communication Plan, which stakeholder engagement technique proves mos…" at bounding box center [424, 80] width 290 height 33
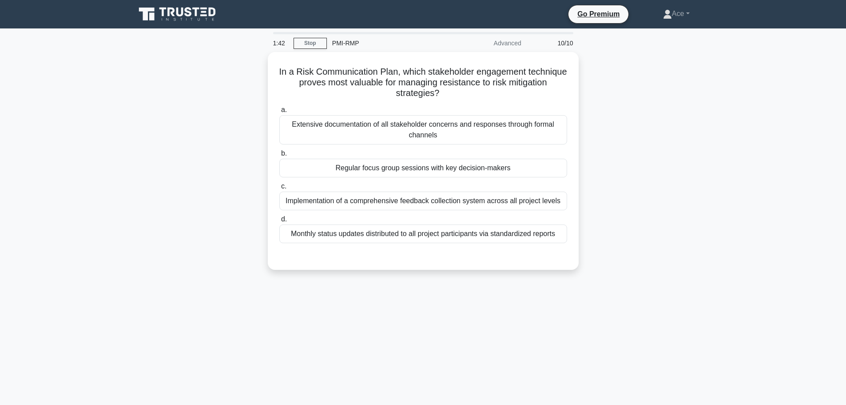
click at [633, 114] on div "In a Risk Communication Plan, which stakeholder engagement technique proves mos…" at bounding box center [423, 166] width 586 height 228
click at [622, 97] on div "In a Risk Communication Plan, which stakeholder engagement technique proves mos…" at bounding box center [423, 166] width 586 height 228
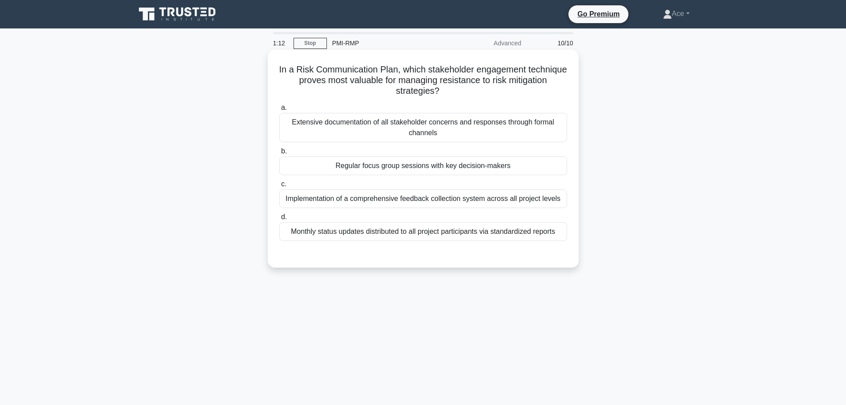
click at [339, 167] on div "Regular focus group sessions with key decision-makers" at bounding box center [423, 165] width 288 height 19
click at [279, 154] on input "b. Regular focus group sessions with key decision-makers" at bounding box center [279, 151] width 0 height 6
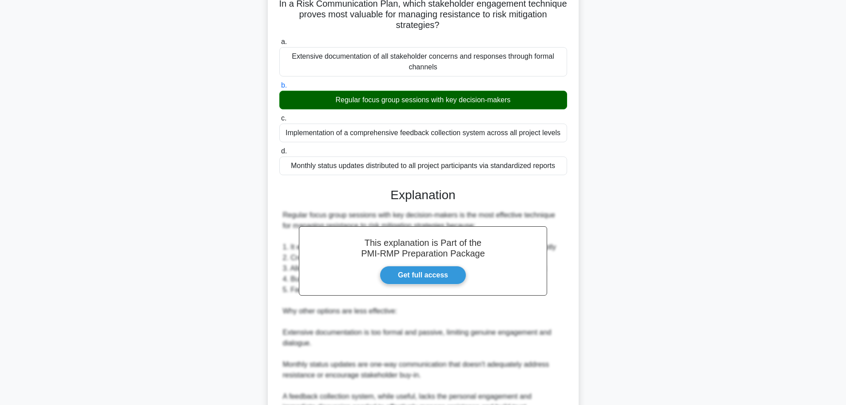
scroll to position [154, 0]
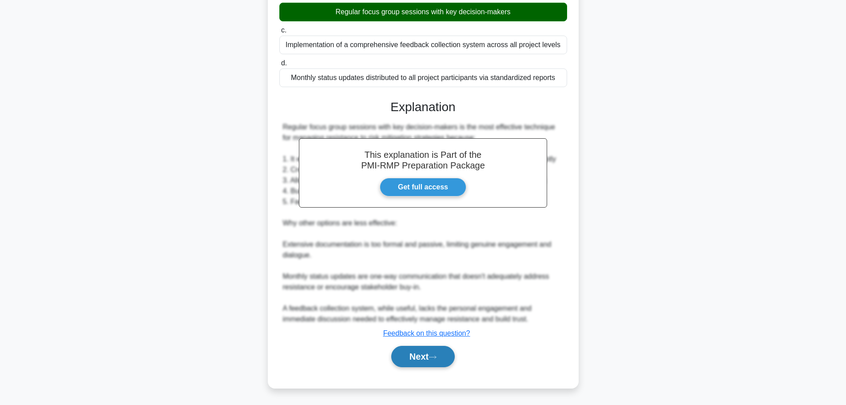
click at [430, 359] on button "Next" at bounding box center [423, 356] width 64 height 21
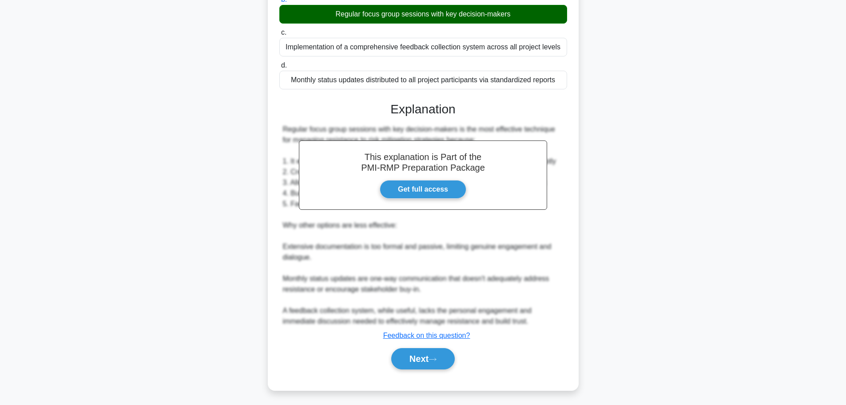
scroll to position [0, 0]
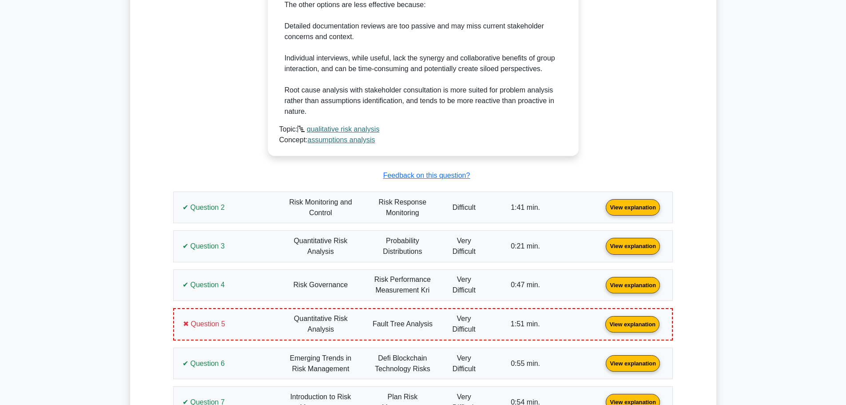
scroll to position [933, 0]
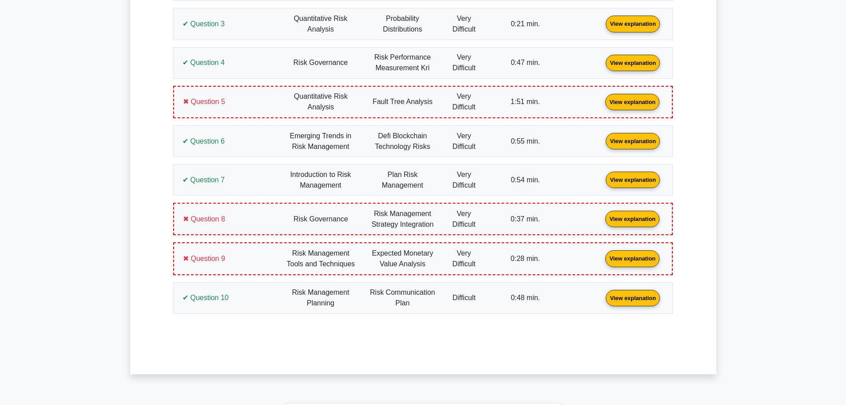
click at [631, 260] on link "View explanation" at bounding box center [632, 258] width 61 height 8
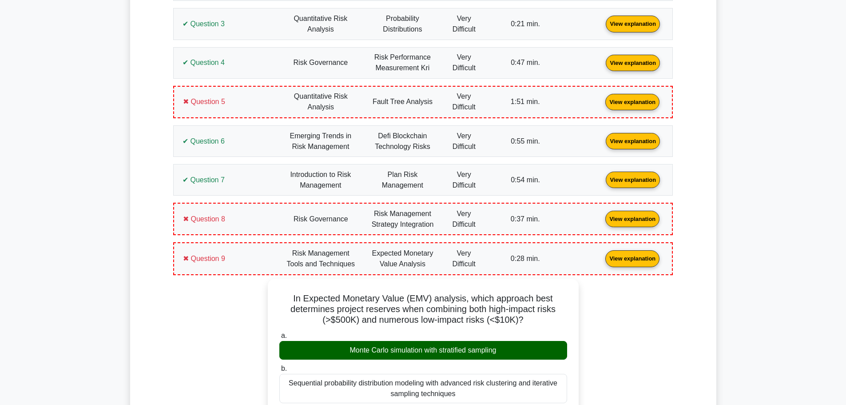
click at [628, 222] on link "View explanation" at bounding box center [632, 219] width 61 height 8
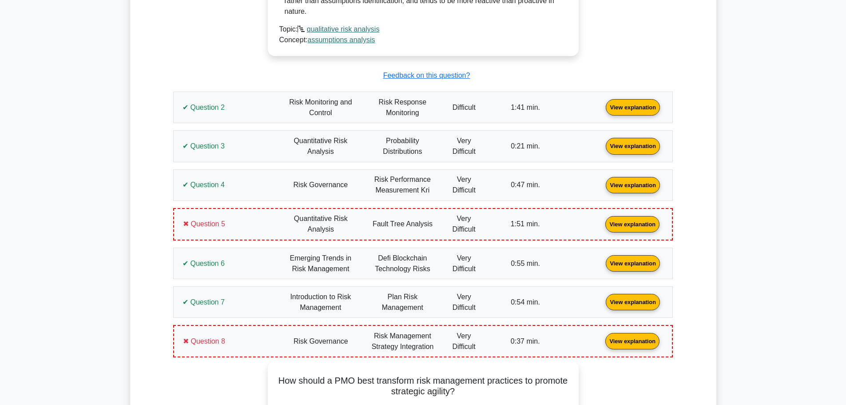
scroll to position [800, 0]
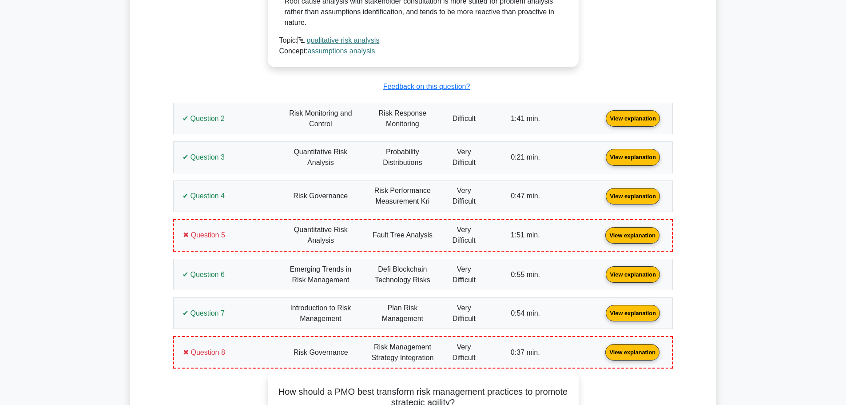
click at [626, 233] on link "View explanation" at bounding box center [632, 235] width 61 height 8
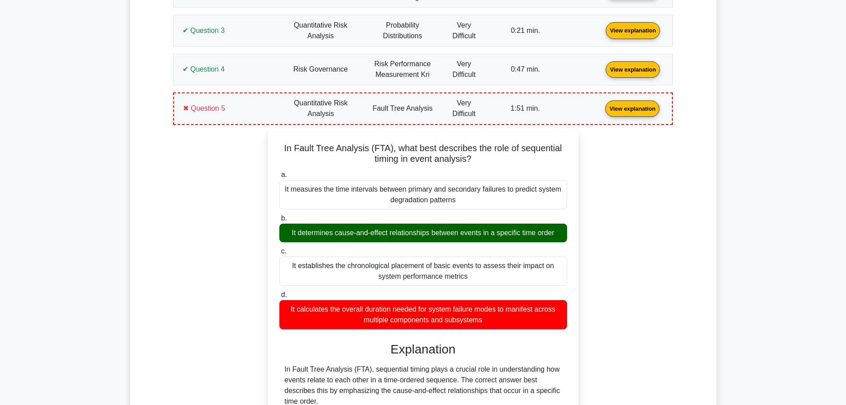
scroll to position [977, 0]
